Goal: Navigation & Orientation: Find specific page/section

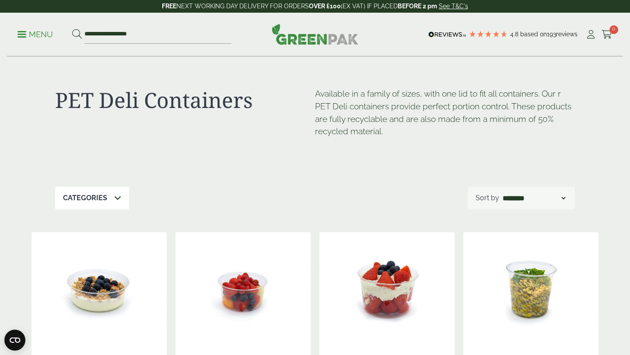
click at [19, 30] on p "Menu" at bounding box center [34, 34] width 35 height 10
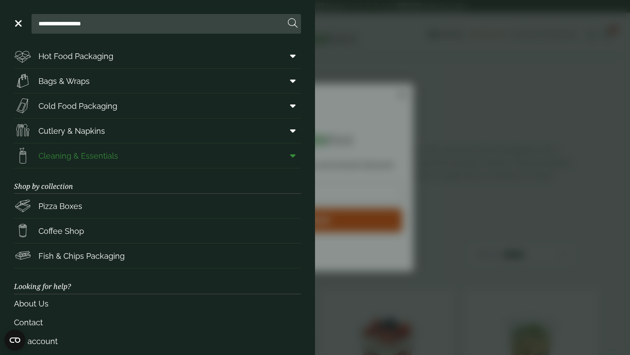
scroll to position [79, 0]
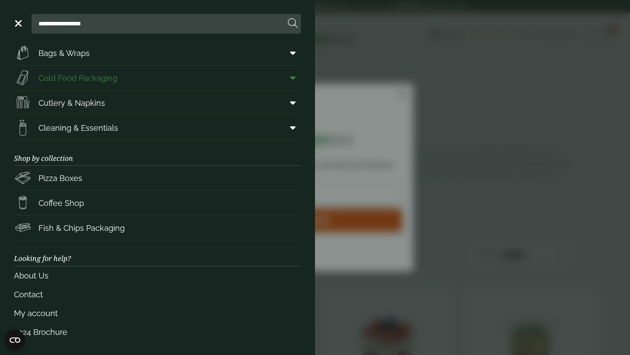
click at [289, 73] on span at bounding box center [291, 78] width 20 height 17
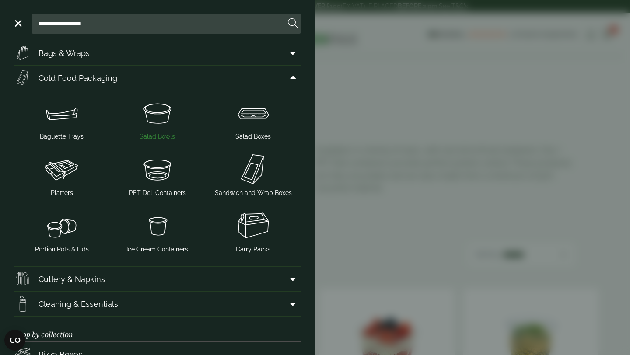
click at [170, 118] on img at bounding box center [157, 112] width 89 height 35
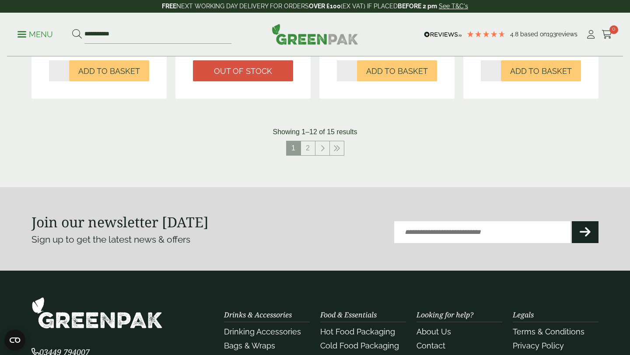
scroll to position [995, 0]
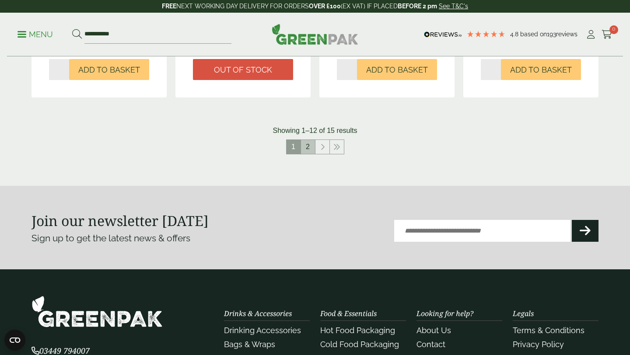
click at [306, 140] on link "2" at bounding box center [308, 147] width 14 height 14
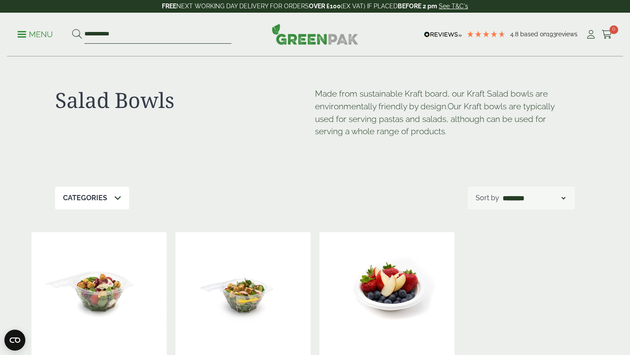
click at [170, 42] on input "**********" at bounding box center [157, 34] width 147 height 18
